Goal: Information Seeking & Learning: Find specific fact

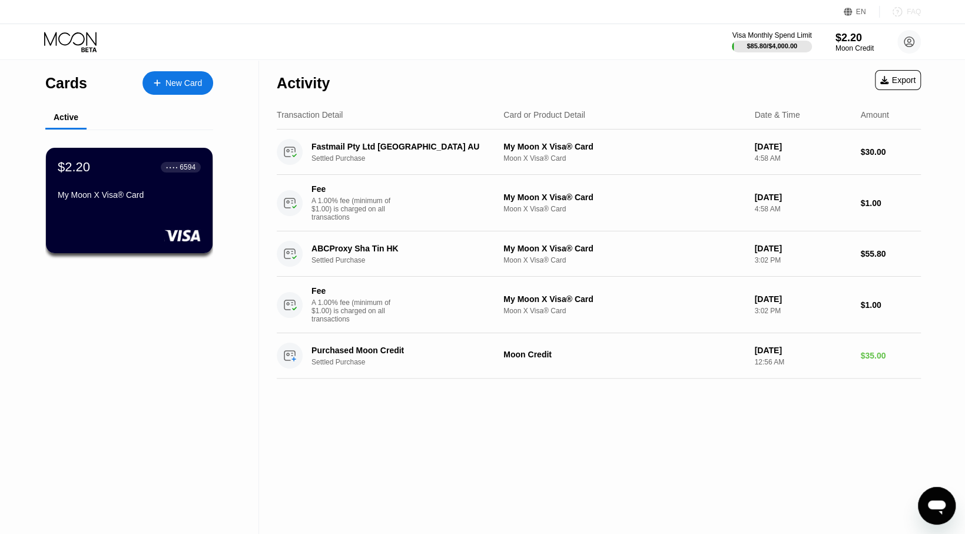
click at [912, 10] on div "FAQ" at bounding box center [913, 12] width 14 height 8
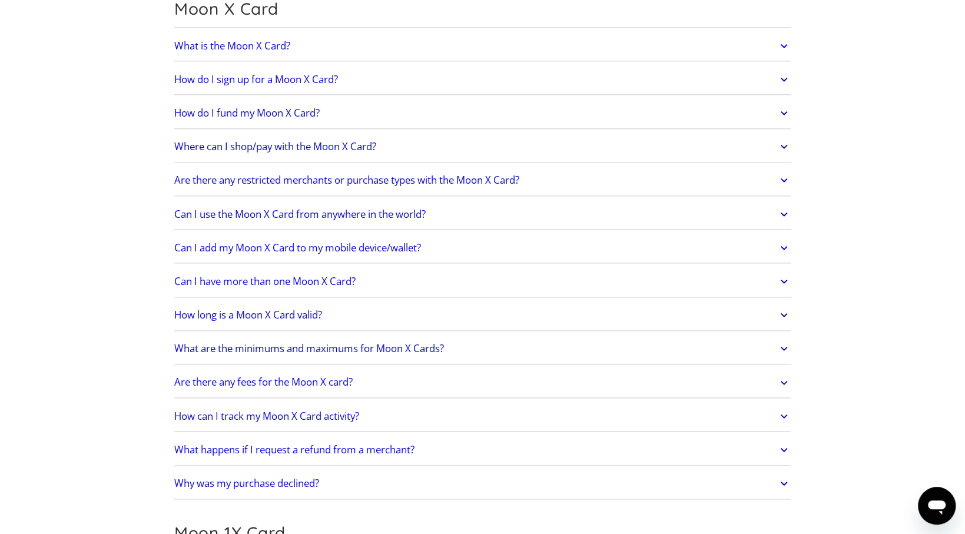
scroll to position [1001, 0]
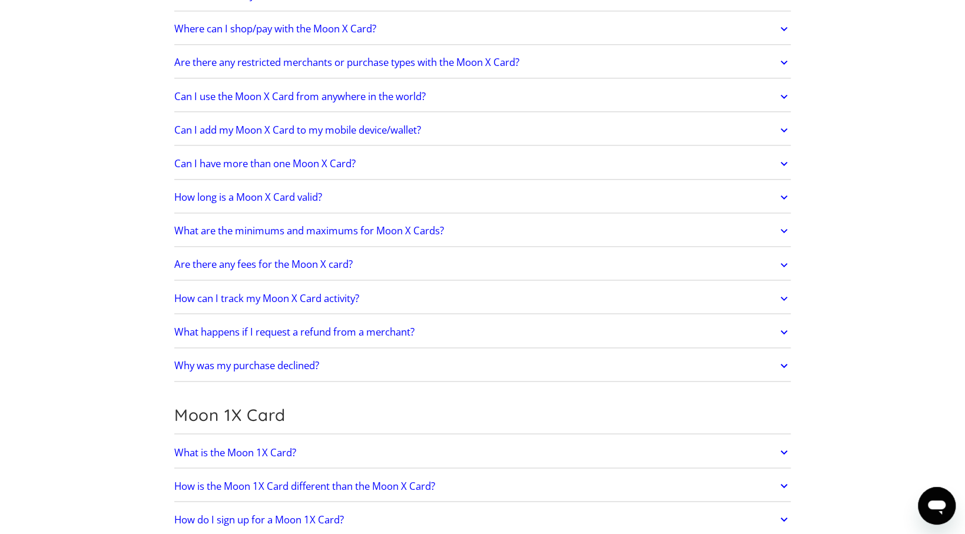
click at [779, 356] on icon at bounding box center [784, 365] width 14 height 21
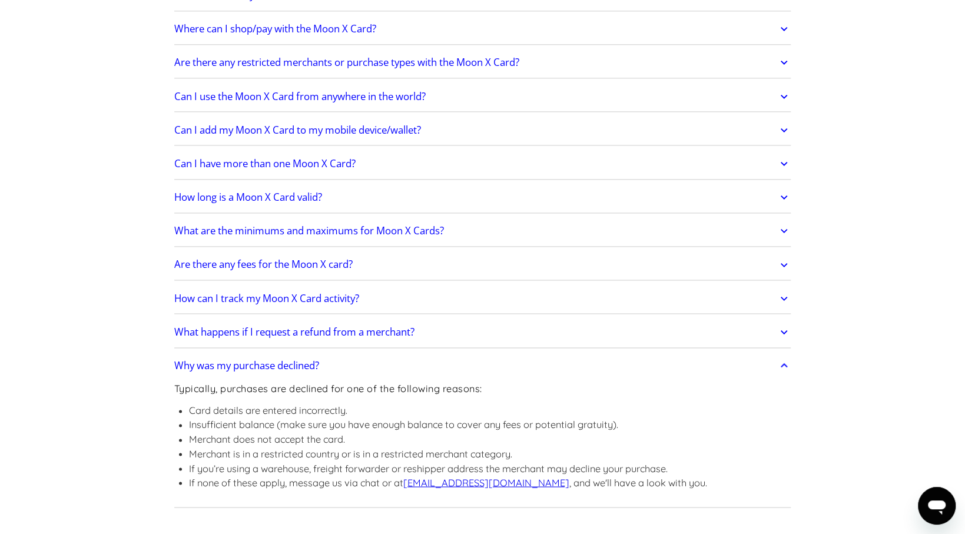
click at [786, 355] on icon at bounding box center [784, 365] width 14 height 21
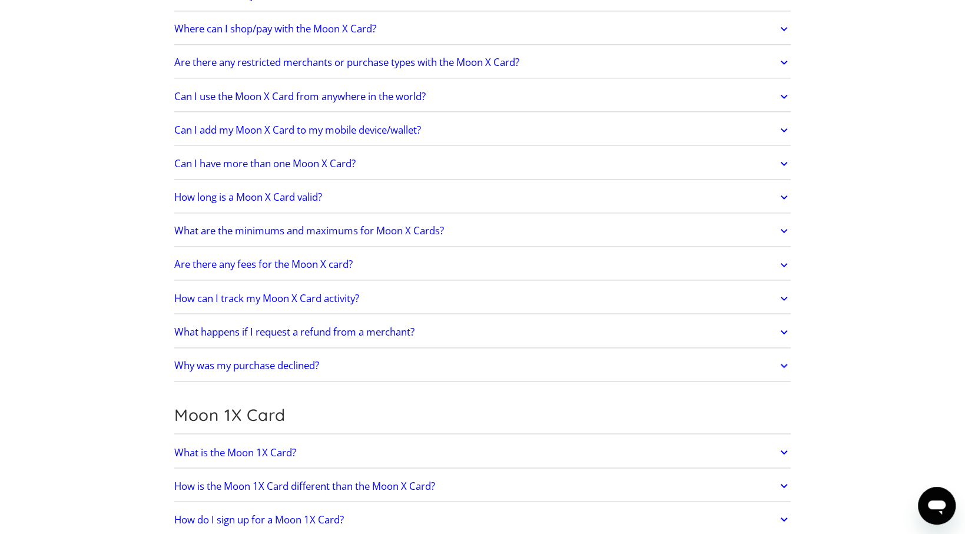
click at [782, 260] on icon at bounding box center [784, 264] width 14 height 21
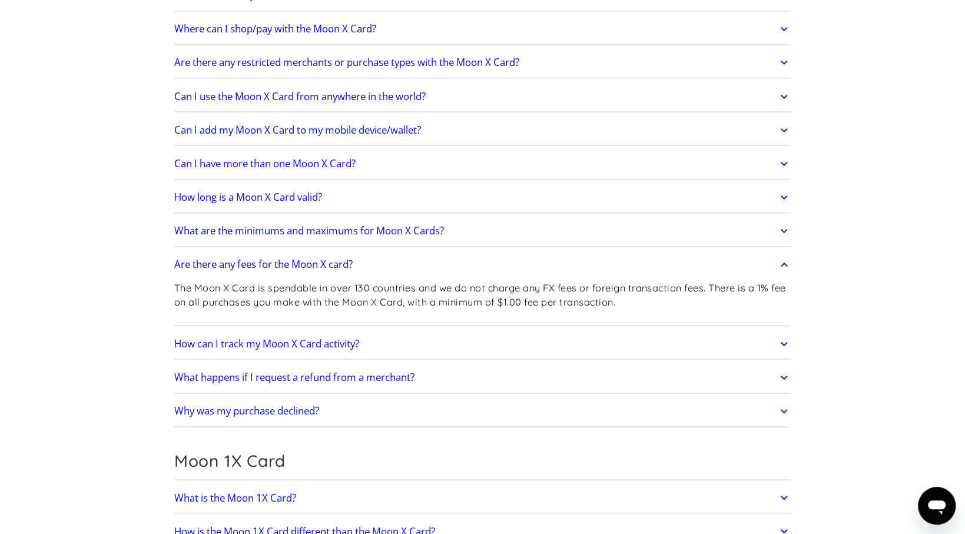
click at [786, 263] on icon at bounding box center [784, 264] width 14 height 21
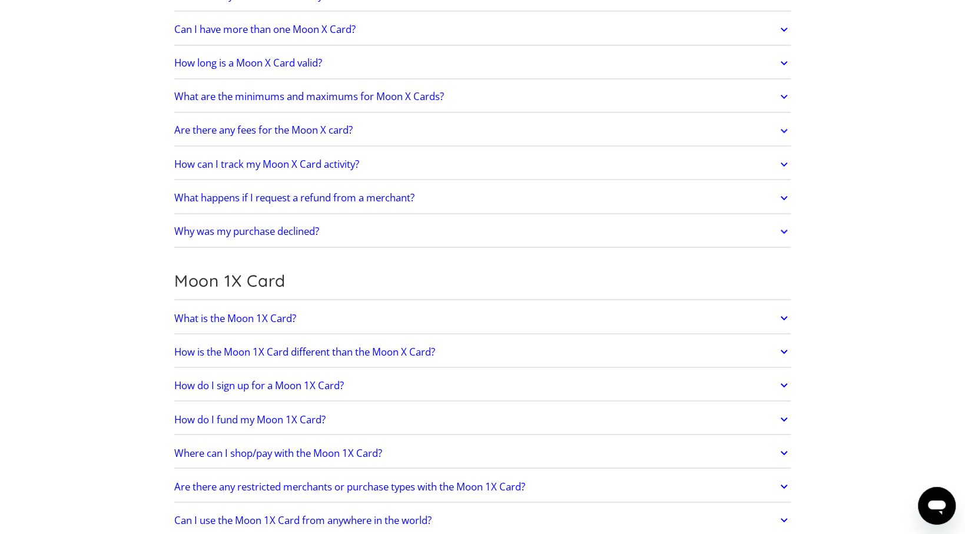
scroll to position [1118, 0]
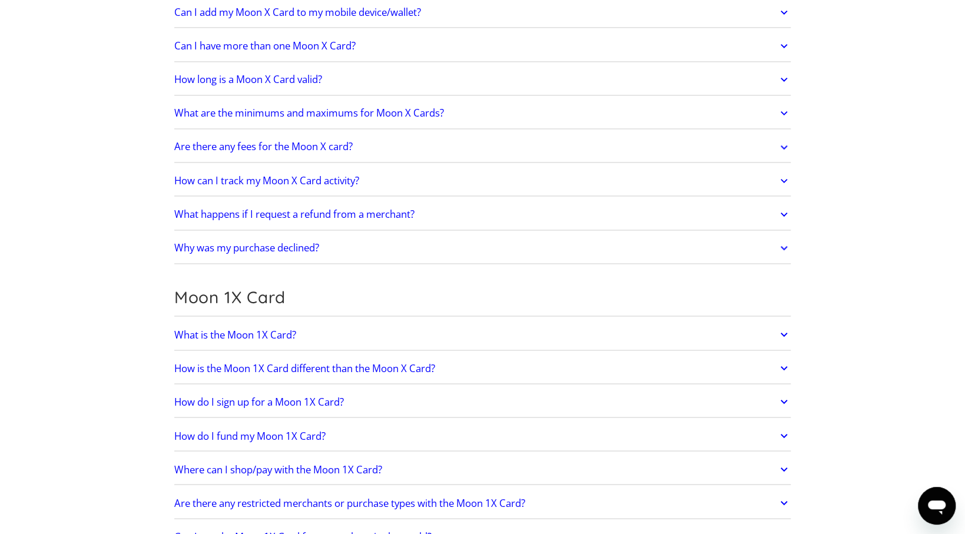
click at [781, 74] on icon at bounding box center [784, 79] width 14 height 21
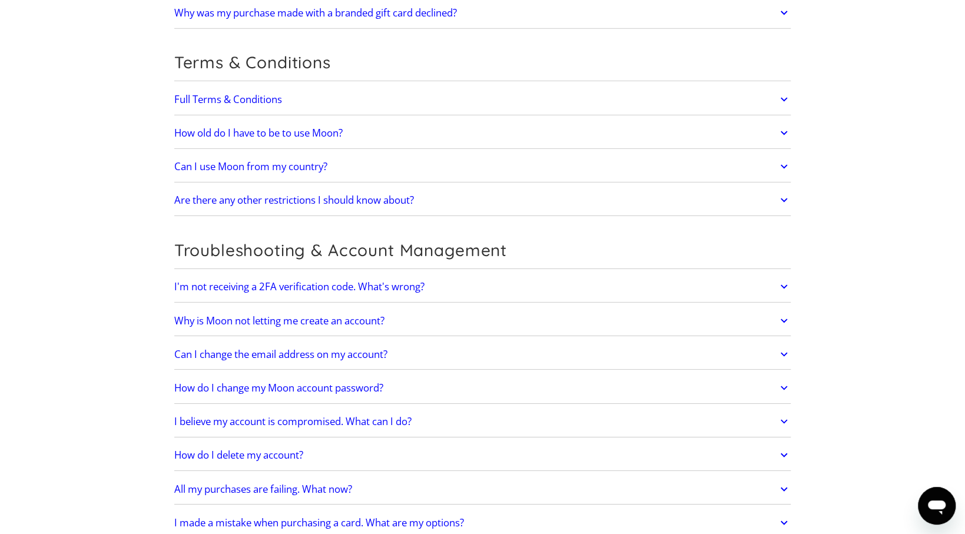
scroll to position [2355, 0]
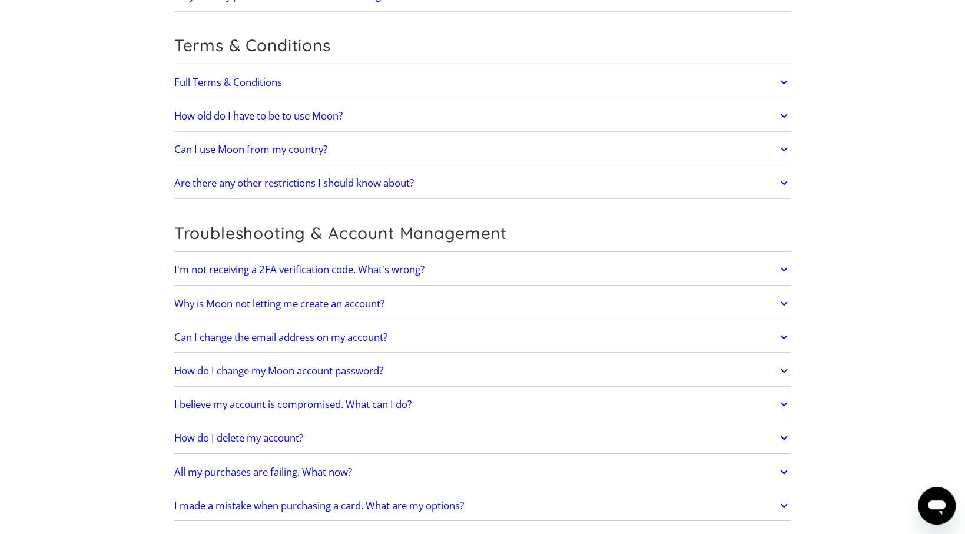
click at [780, 139] on icon at bounding box center [784, 149] width 14 height 21
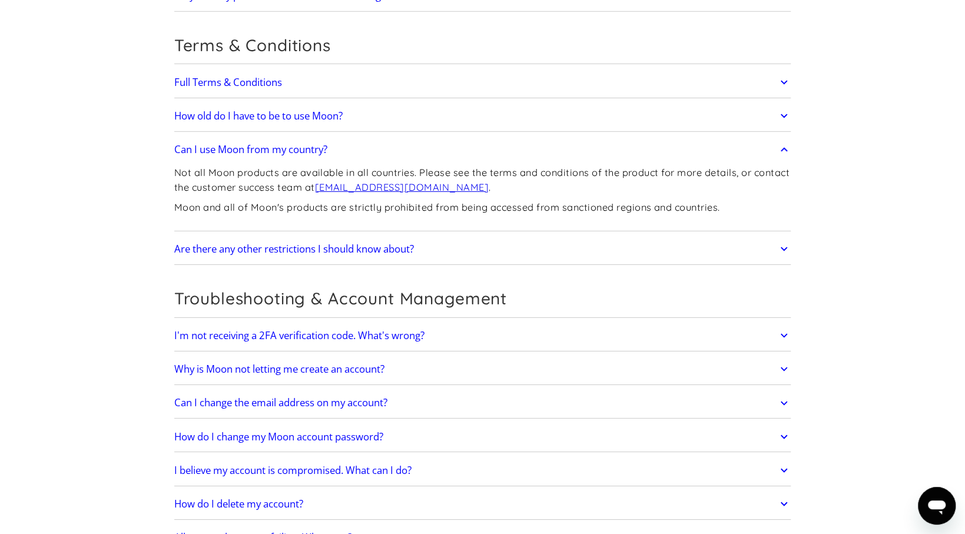
click at [780, 139] on icon at bounding box center [784, 149] width 14 height 21
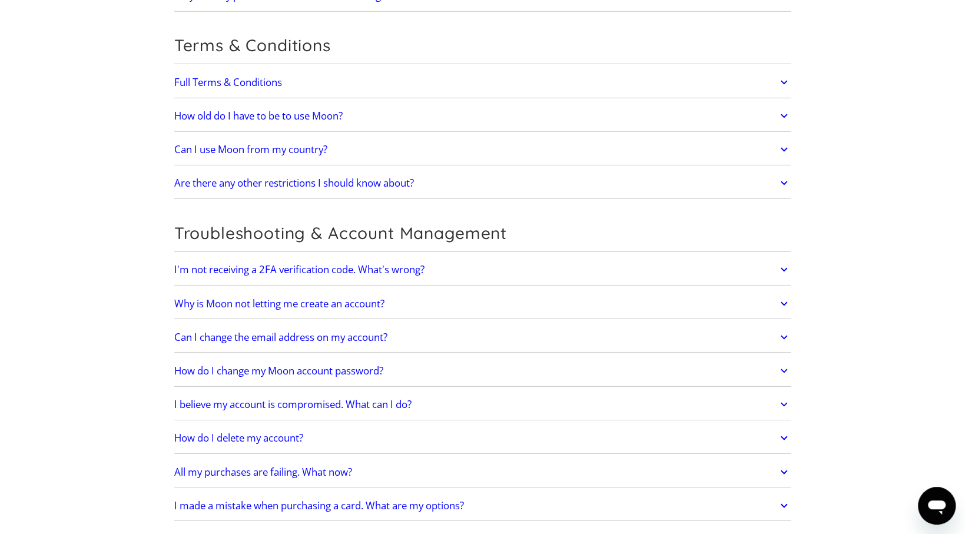
click at [782, 181] on icon at bounding box center [784, 183] width 7 height 4
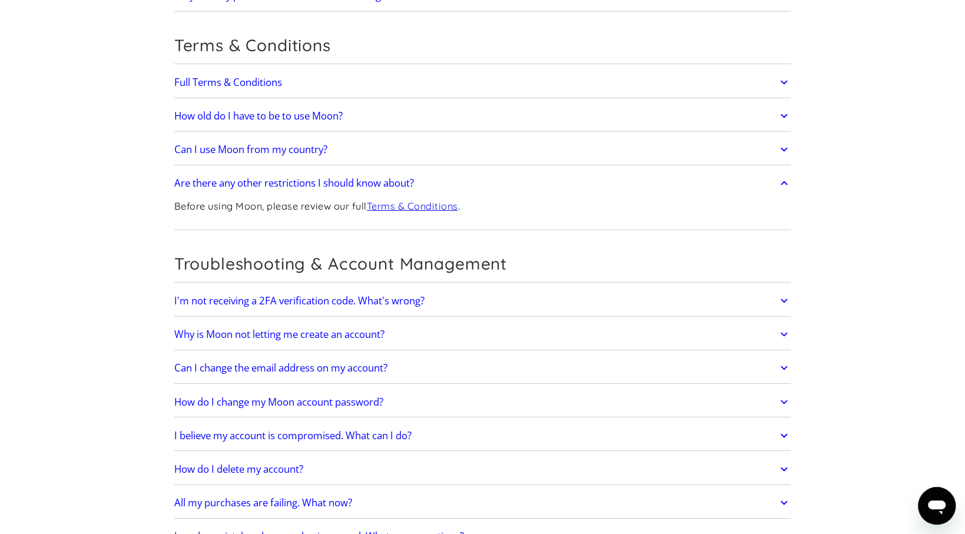
click at [782, 172] on icon at bounding box center [784, 182] width 14 height 21
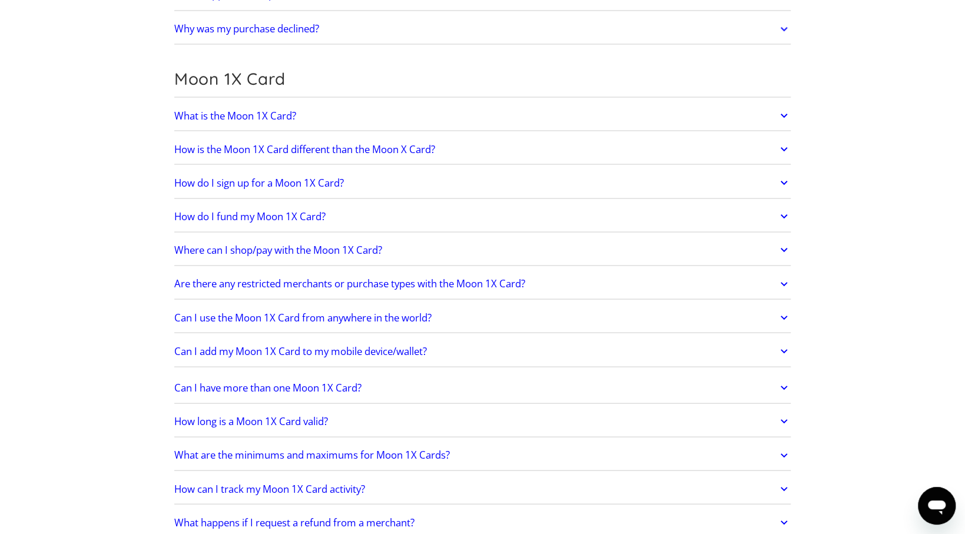
scroll to position [1348, 0]
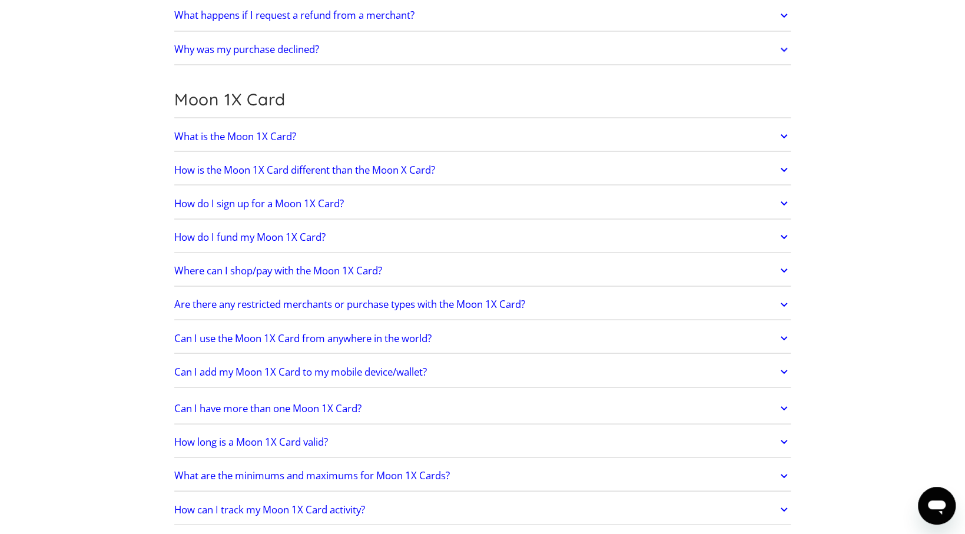
click at [771, 331] on link "Can I use the Moon 1X Card from anywhere in the world?" at bounding box center [482, 338] width 617 height 25
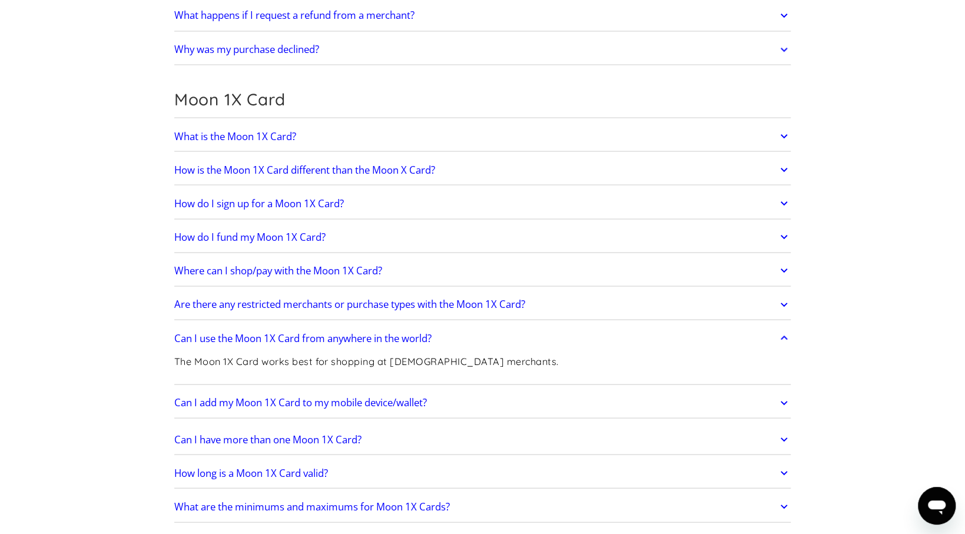
click at [783, 126] on icon at bounding box center [784, 135] width 14 height 21
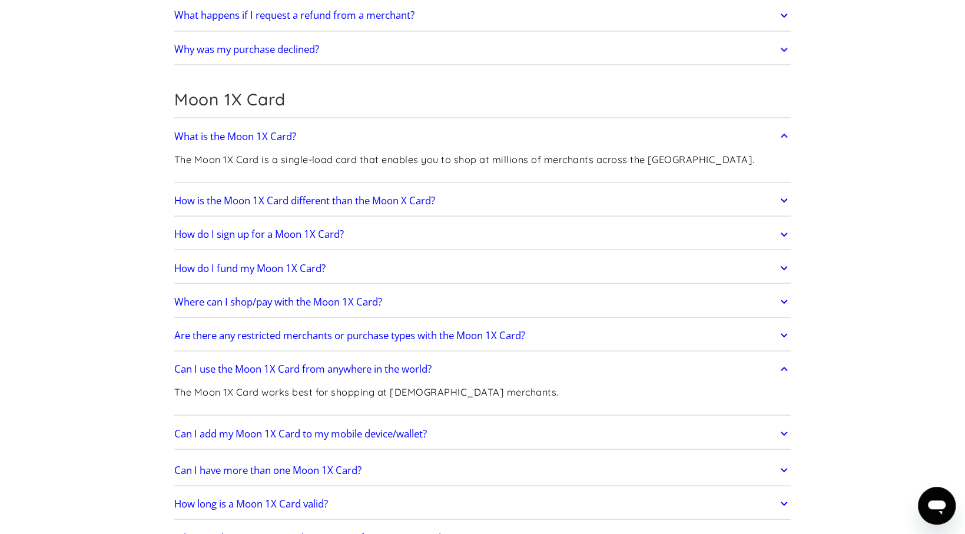
click at [783, 126] on icon at bounding box center [784, 135] width 14 height 21
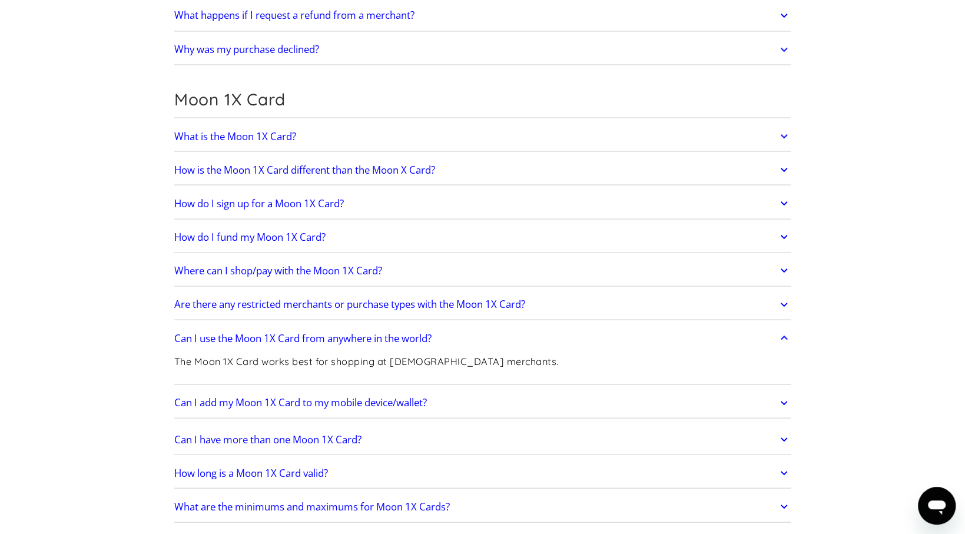
click at [781, 168] on icon at bounding box center [784, 170] width 7 height 4
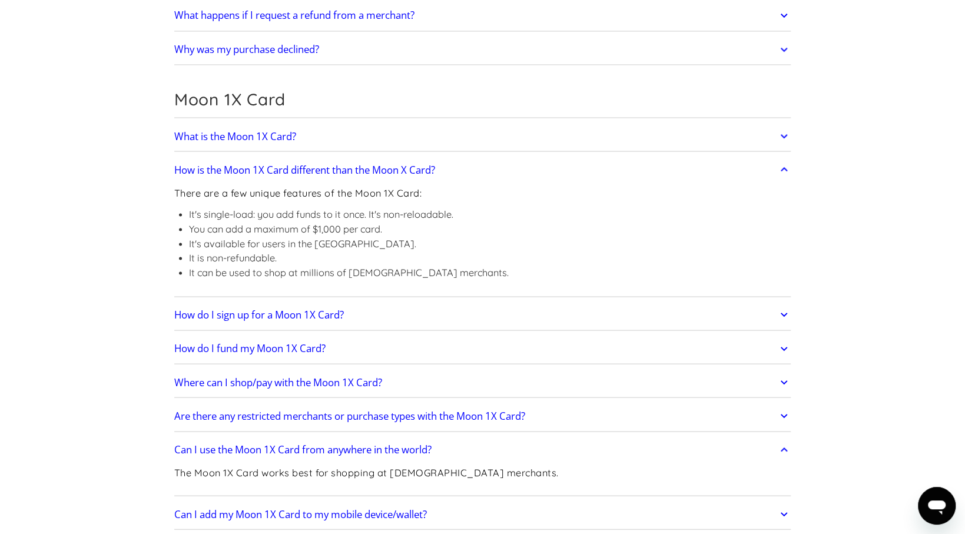
click at [781, 159] on icon at bounding box center [784, 169] width 14 height 21
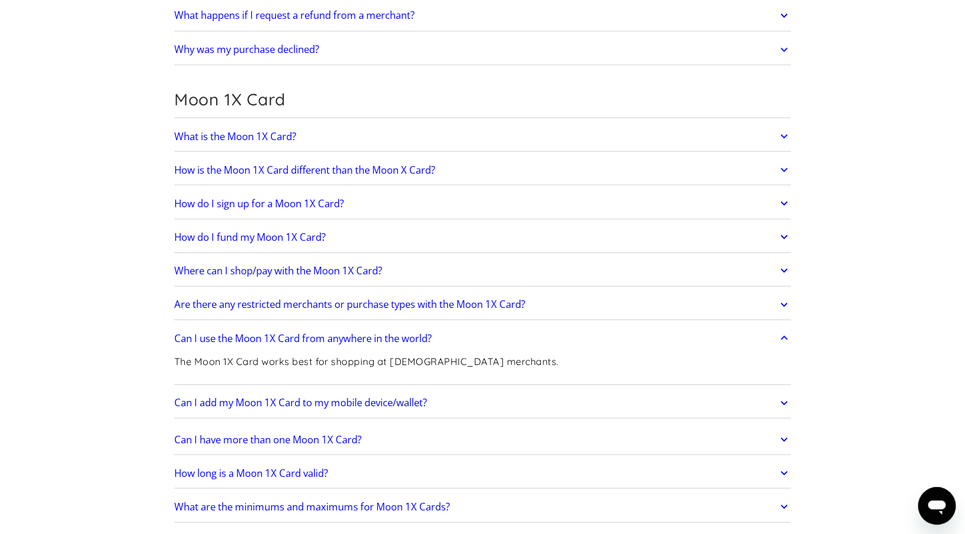
click at [786, 302] on icon at bounding box center [784, 304] width 7 height 4
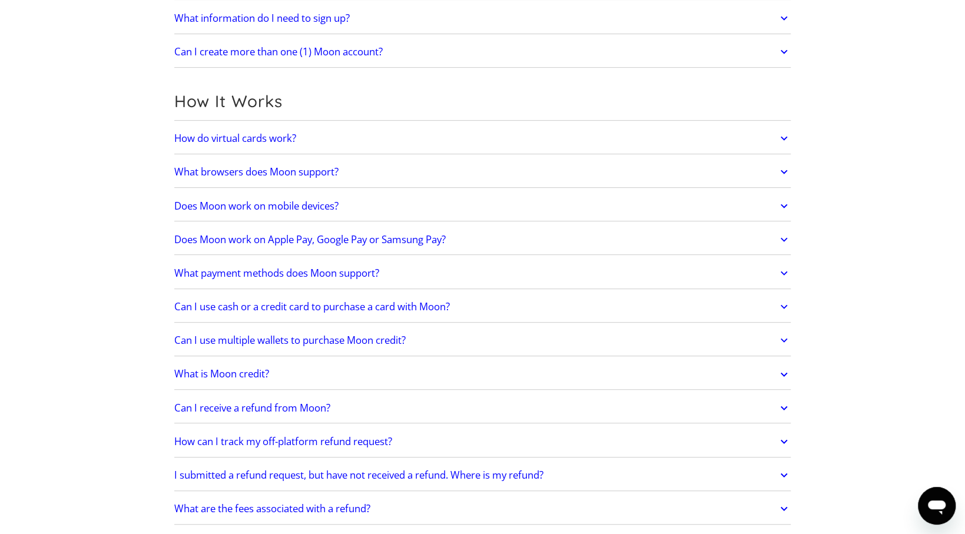
scroll to position [0, 0]
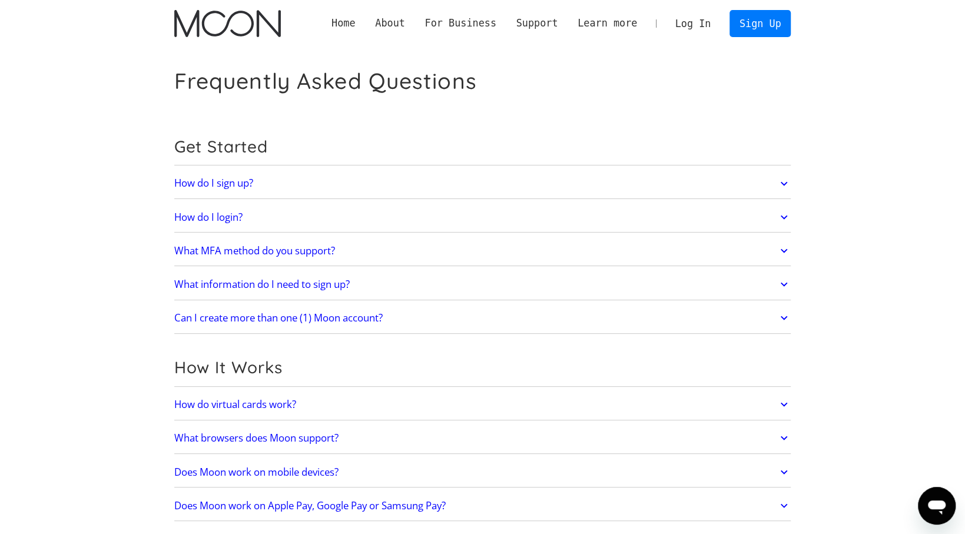
click at [251, 25] on img "home" at bounding box center [227, 23] width 107 height 27
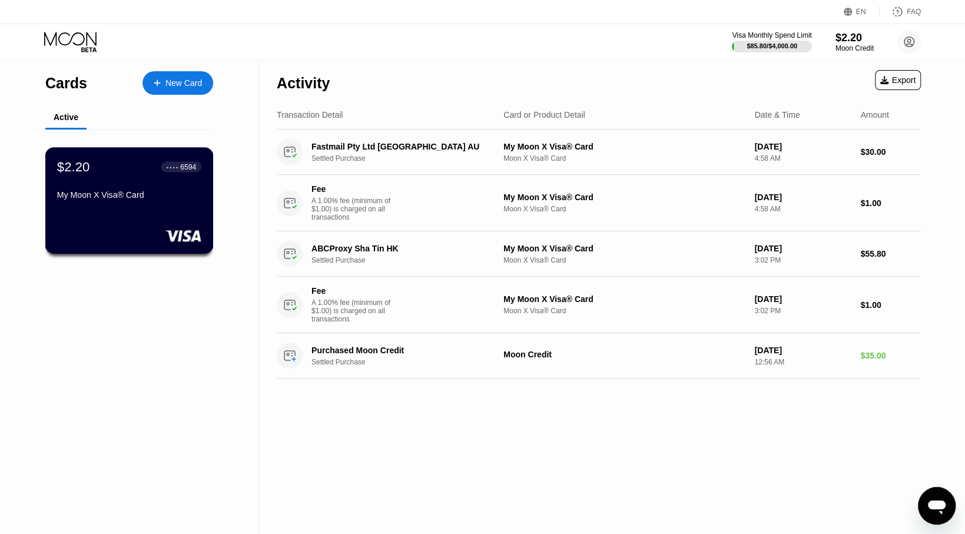
click at [174, 218] on div "$2.20 ● ● ● ● 6594 My Moon X Visa® Card" at bounding box center [129, 200] width 168 height 107
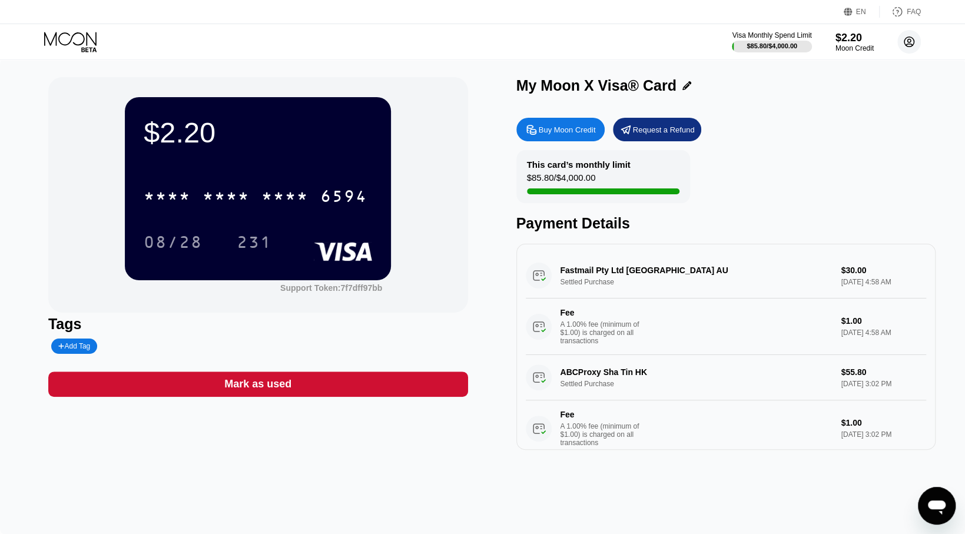
click at [911, 45] on icon at bounding box center [909, 42] width 6 height 6
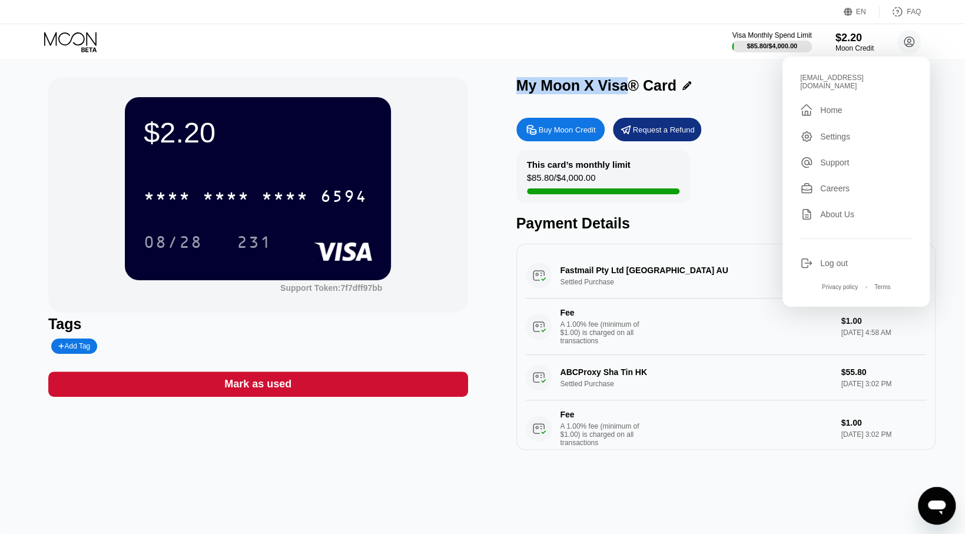
drag, startPoint x: 626, startPoint y: 85, endPoint x: 521, endPoint y: 85, distance: 104.8
click at [521, 85] on div "My Moon X Visa® Card" at bounding box center [596, 85] width 160 height 17
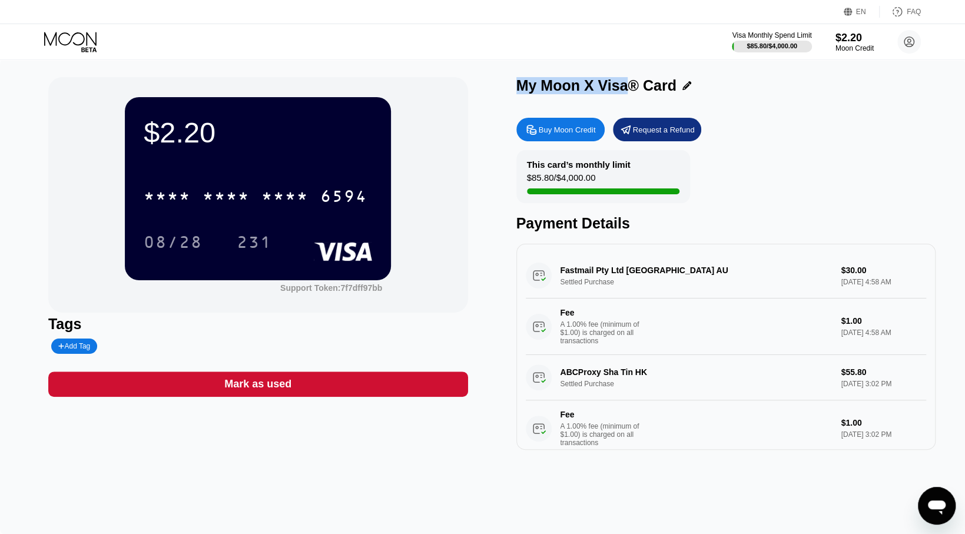
copy div "My Moon X Visa"
